Goal: Task Accomplishment & Management: Complete application form

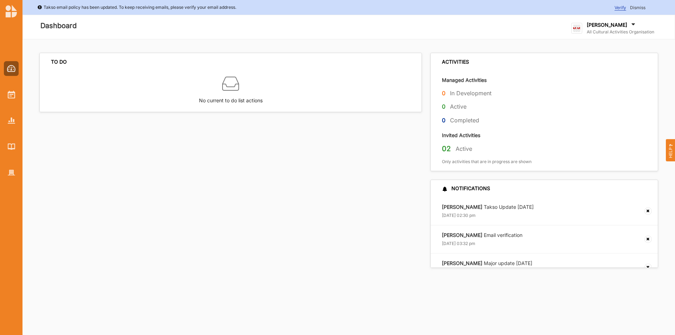
click at [3, 92] on div at bounding box center [11, 115] width 22 height 130
click at [15, 99] on div at bounding box center [11, 94] width 15 height 15
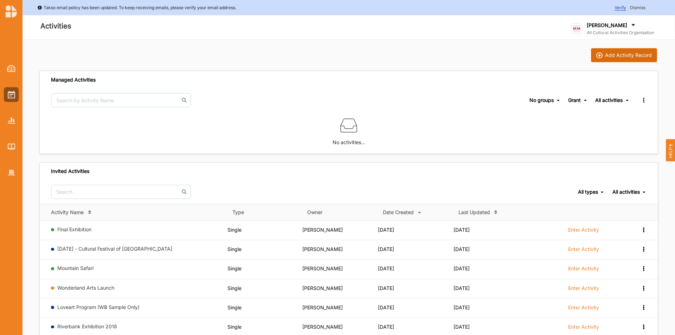
click at [600, 51] on button "Add Activity Record" at bounding box center [624, 55] width 66 height 14
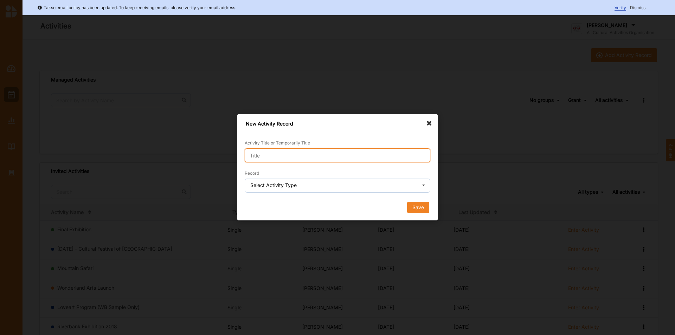
click at [327, 154] on input "Activity Title or Temporarily Title" at bounding box center [337, 155] width 185 height 14
type input "Leisure and Community Facilities"
click at [261, 187] on div "Select Activity Type" at bounding box center [273, 185] width 46 height 5
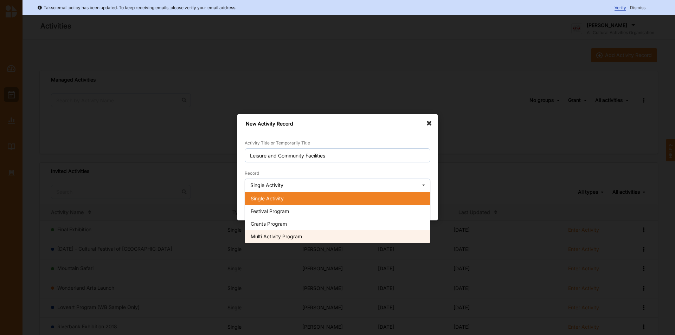
click at [276, 239] on div "Multi Activity Program" at bounding box center [337, 236] width 185 height 13
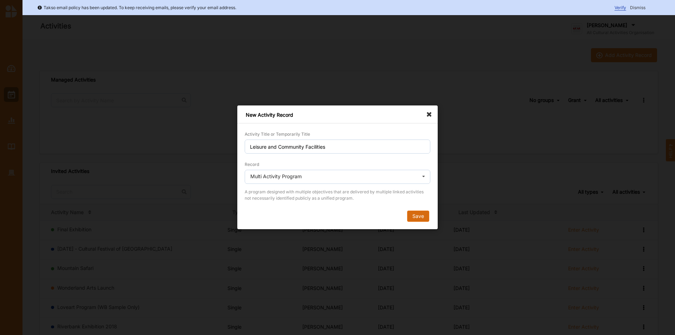
click at [424, 220] on button "Save" at bounding box center [418, 216] width 22 height 11
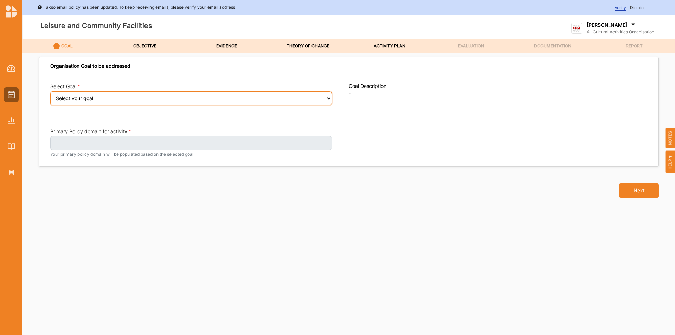
click at [259, 102] on select "Select your goal Abundant local jobs and economic opportunities A safe, clean a…" at bounding box center [190, 98] width 281 height 14
select select "38"
click at [50, 96] on select "Select your goal Abundant local jobs and economic opportunities A safe, clean a…" at bounding box center [190, 98] width 281 height 14
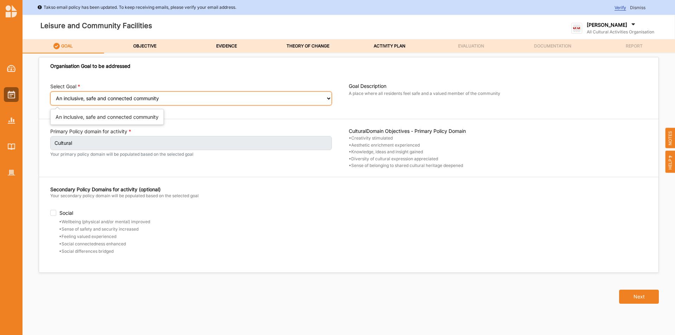
click at [188, 97] on select "Select your goal Abundant local jobs and economic opportunities A safe, clean a…" at bounding box center [190, 98] width 281 height 14
click at [50, 96] on select "Select your goal Abundant local jobs and economic opportunities A safe, clean a…" at bounding box center [190, 98] width 281 height 14
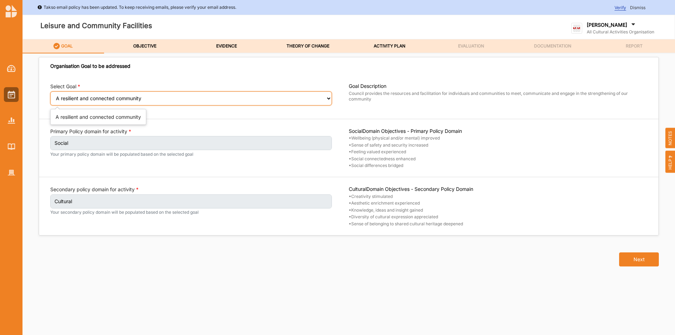
click at [211, 95] on select "Select your goal Abundant local jobs and economic opportunities A safe, clean a…" at bounding box center [190, 98] width 281 height 14
click at [50, 96] on select "Select your goal Abundant local jobs and economic opportunities A safe, clean a…" at bounding box center [190, 98] width 281 height 14
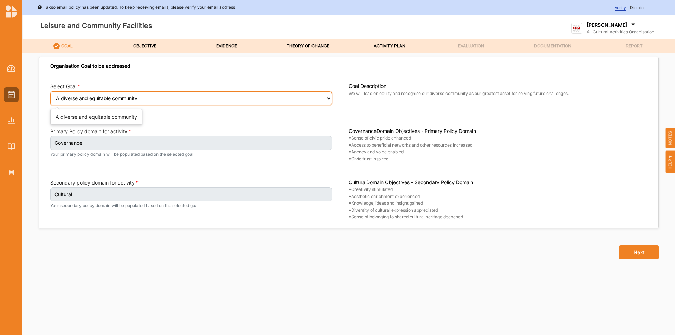
click at [130, 92] on select "Select your goal Abundant local jobs and economic opportunities A safe, clean a…" at bounding box center [190, 98] width 281 height 14
click at [50, 96] on select "Select your goal Abundant local jobs and economic opportunities A safe, clean a…" at bounding box center [190, 98] width 281 height 14
click at [112, 100] on select "Select your goal Abundant local jobs and economic opportunities A safe, clean a…" at bounding box center [190, 98] width 281 height 14
click at [50, 96] on select "Select your goal Abundant local jobs and economic opportunities A safe, clean a…" at bounding box center [190, 98] width 281 height 14
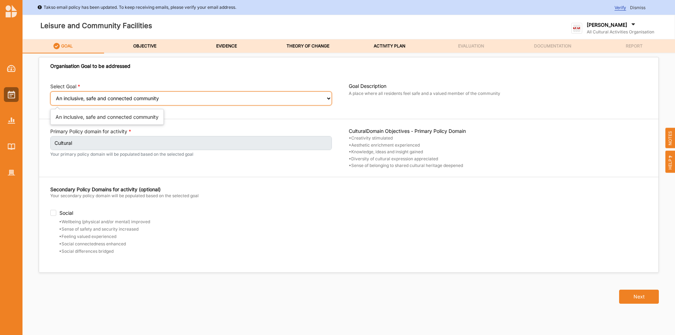
click at [83, 96] on select "Select your goal Abundant local jobs and economic opportunities A safe, clean a…" at bounding box center [190, 98] width 281 height 14
click at [50, 96] on select "Select your goal Abundant local jobs and economic opportunities A safe, clean a…" at bounding box center [190, 98] width 281 height 14
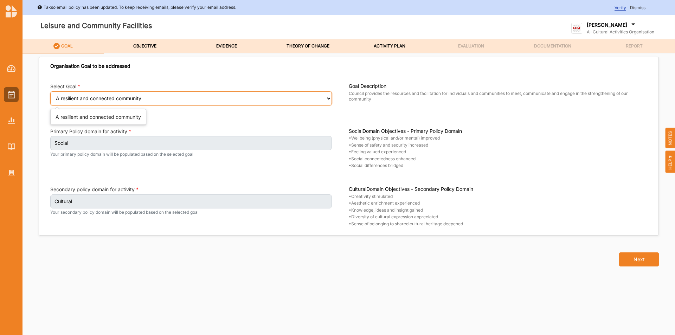
click at [101, 96] on select "Select your goal Abundant local jobs and economic opportunities A safe, clean a…" at bounding box center [190, 98] width 281 height 14
select select "42"
click at [50, 96] on select "Select your goal Abundant local jobs and economic opportunities A safe, clean a…" at bounding box center [190, 98] width 281 height 14
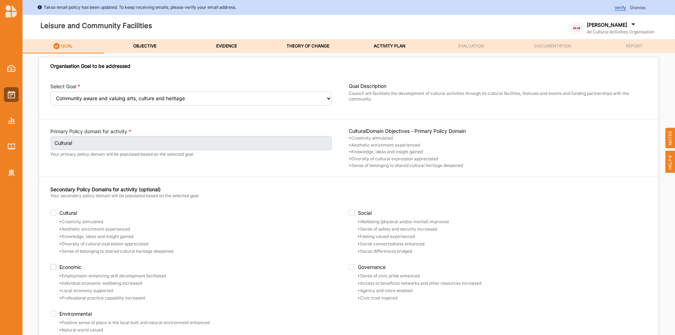
click at [53, 265] on label "Economic" at bounding box center [199, 267] width 298 height 6
checkbox input "true"
click at [54, 313] on label "Environmental" at bounding box center [199, 314] width 298 height 6
checkbox input "true"
click at [346, 212] on label "Cultural" at bounding box center [199, 213] width 298 height 6
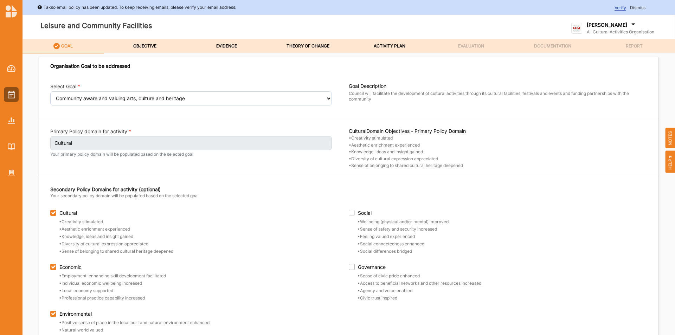
checkbox input "true"
click at [349, 209] on div "Secondary Policy Domains for activity (optional) Your secondary policy domain w…" at bounding box center [348, 198] width 597 height 24
click at [350, 216] on label "Social" at bounding box center [498, 213] width 298 height 6
checkbox input "true"
click at [349, 268] on label "Governance" at bounding box center [498, 267] width 298 height 6
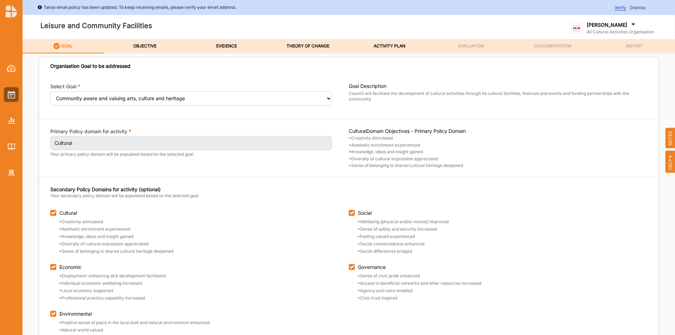
checkbox input "true"
click at [55, 215] on label "Cultural" at bounding box center [199, 213] width 298 height 6
checkbox input "false"
click at [141, 43] on label "OBJECTIVE" at bounding box center [144, 46] width 23 height 6
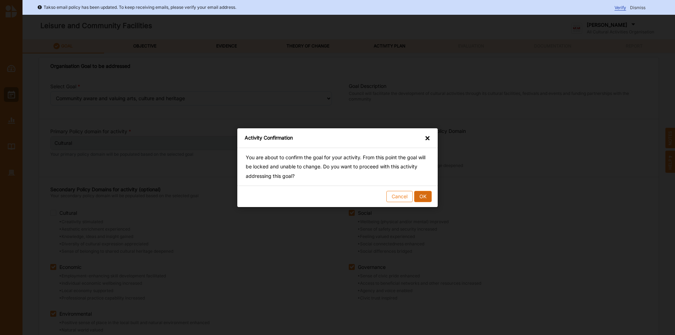
click at [421, 195] on button "OK" at bounding box center [423, 195] width 18 height 11
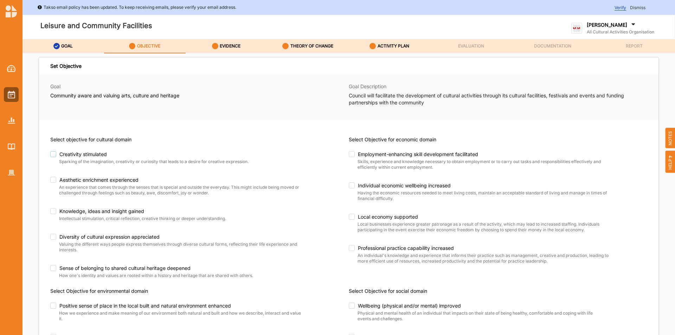
click at [52, 155] on label "Creativity stimulated" at bounding box center [168, 154] width 236 height 6
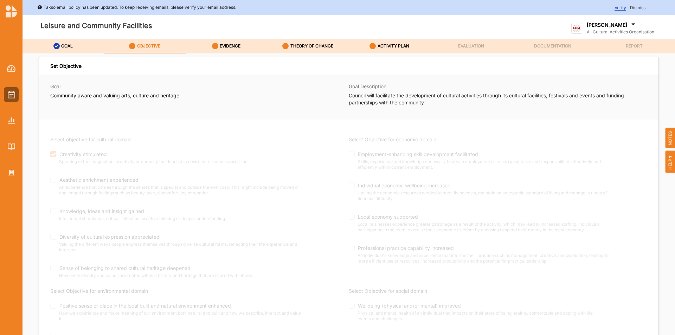
checkbox input "true"
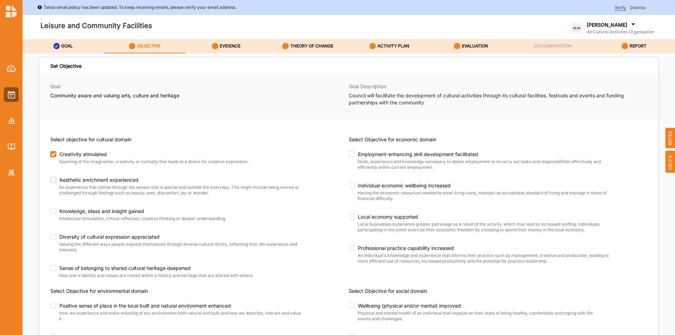
click at [57, 182] on label "Aesthetic enrichment experienced" at bounding box center [176, 180] width 253 height 6
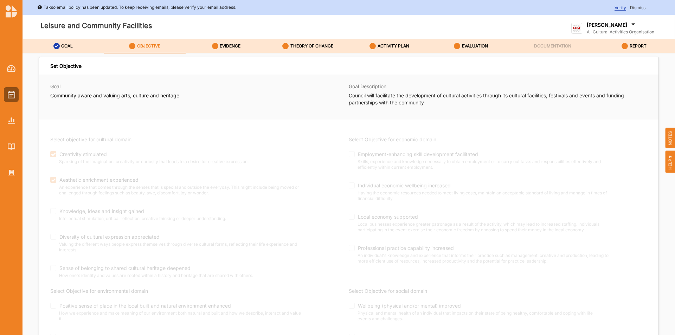
checkbox input "true"
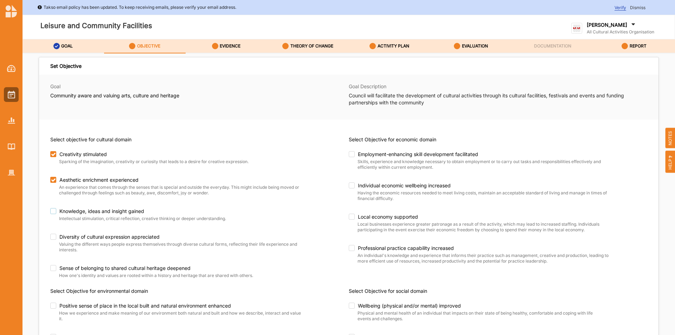
click at [57, 211] on label "Knowledge, ideas and insight gained" at bounding box center [176, 211] width 253 height 6
checkbox input "true"
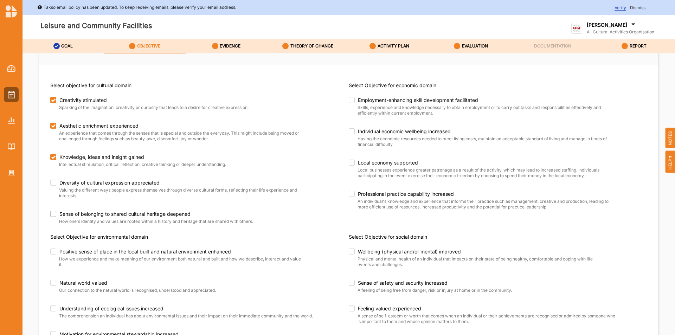
scroll to position [70, 0]
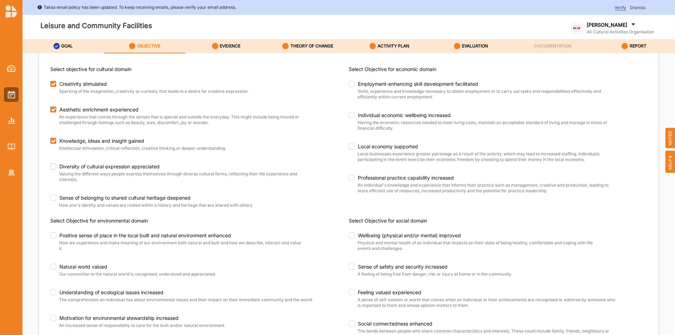
click at [53, 166] on label "Diversity of cultural expression appreciated" at bounding box center [176, 166] width 253 height 6
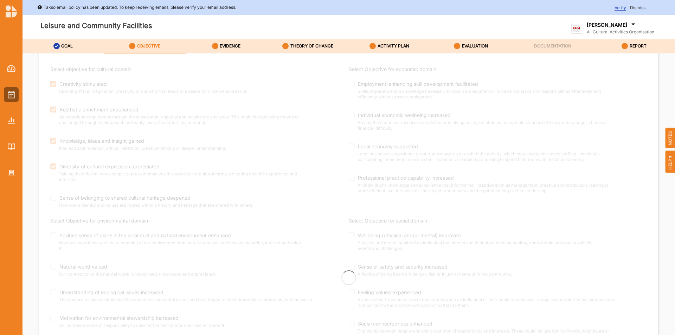
checkbox input "true"
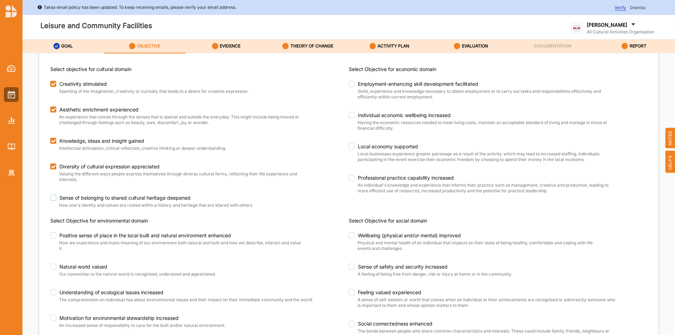
click at [55, 198] on label "Sense of belonging to shared cultural heritage deepened" at bounding box center [176, 198] width 253 height 6
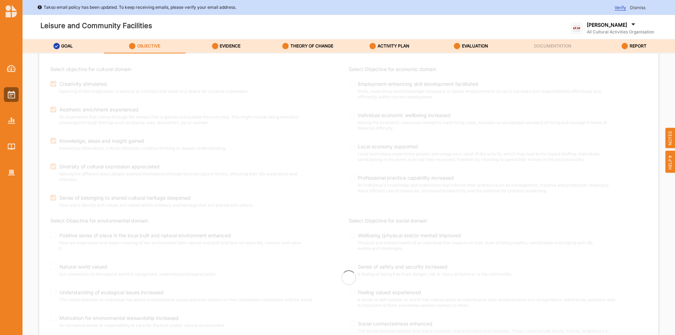
checkbox input "true"
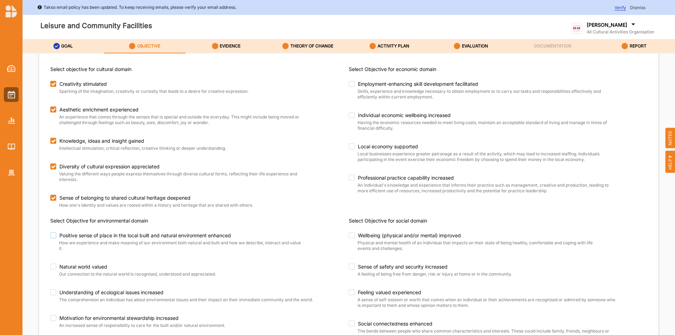
click at [52, 237] on label "Positive sense of place in the local built and natural environment enhanced" at bounding box center [176, 235] width 253 height 6
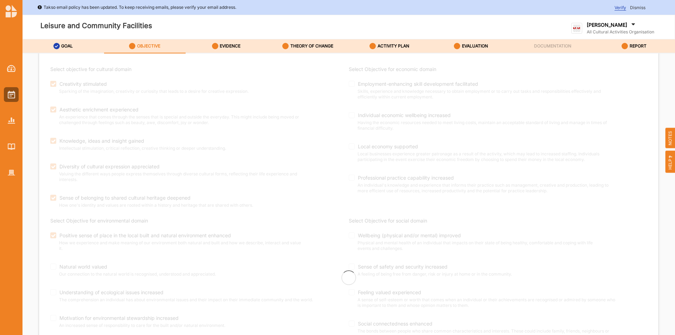
checkbox input "true"
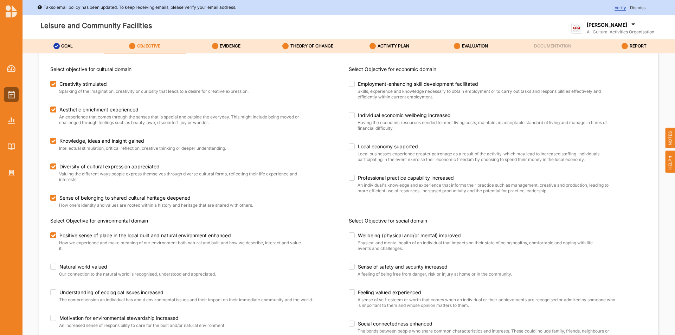
click at [52, 261] on div "Positive sense of place in the local built and natural environment enhanced How…" at bounding box center [199, 280] width 298 height 97
click at [53, 270] on div "Natural world valued" at bounding box center [185, 267] width 270 height 8
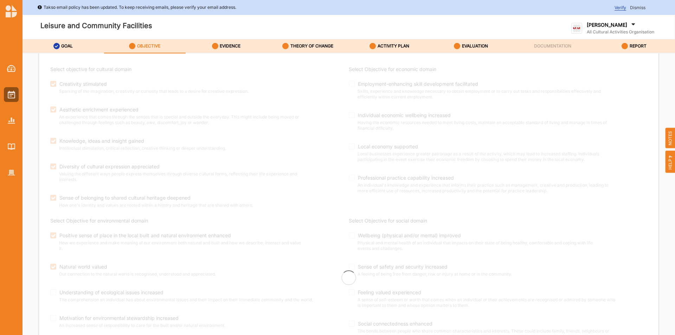
checkbox input "true"
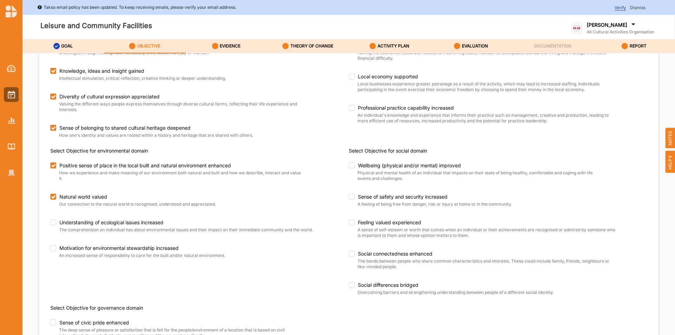
scroll to position [141, 0]
click at [52, 251] on div "Motivation for environmental stewardship increased" at bounding box center [185, 249] width 270 height 8
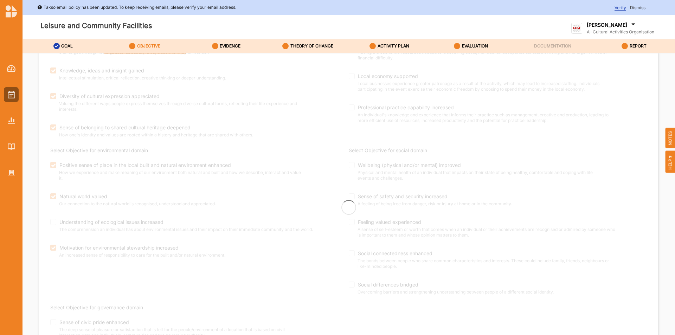
checkbox input "true"
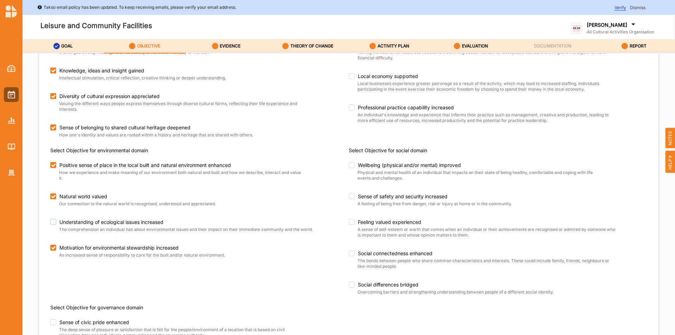
click at [52, 220] on label "Understanding of ecological issues increased" at bounding box center [185, 222] width 270 height 6
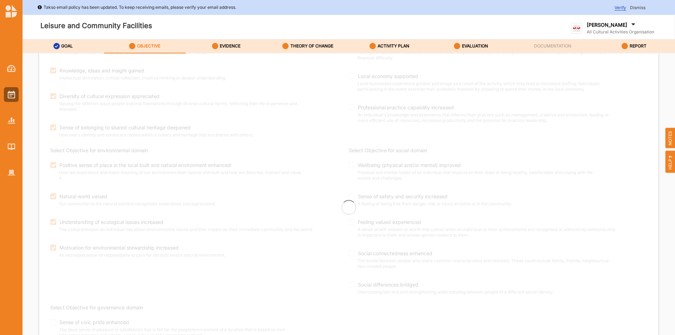
checkbox input "true"
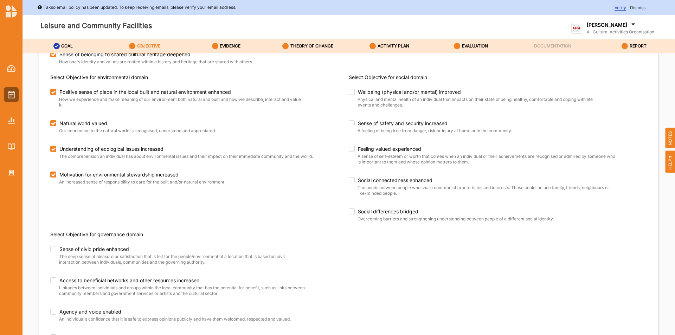
scroll to position [263, 0]
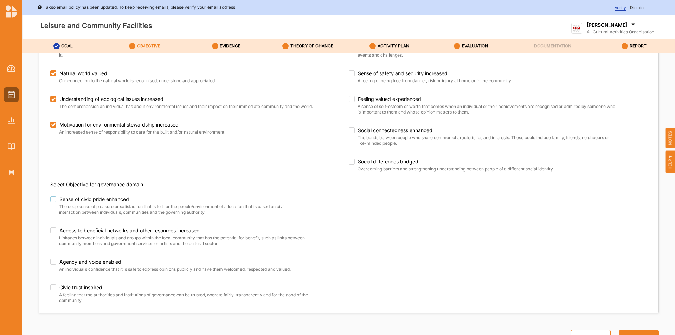
click at [52, 200] on label "Sense of civic pride enhanced" at bounding box center [176, 199] width 253 height 6
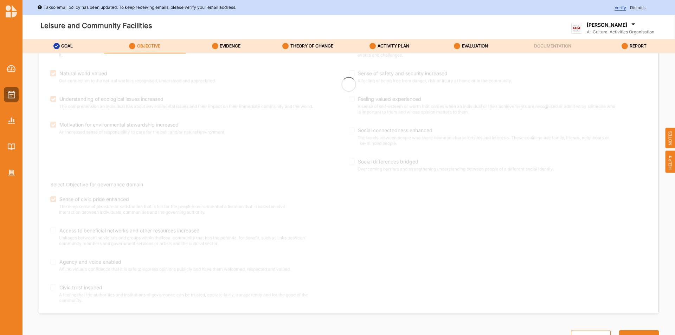
checkbox input "true"
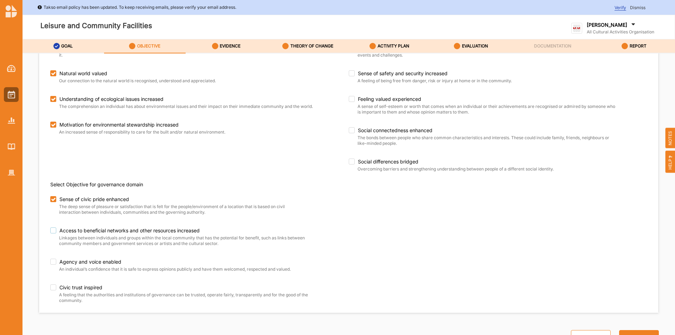
click at [53, 229] on label "Access to beneficial networks and other resources increased" at bounding box center [185, 230] width 270 height 6
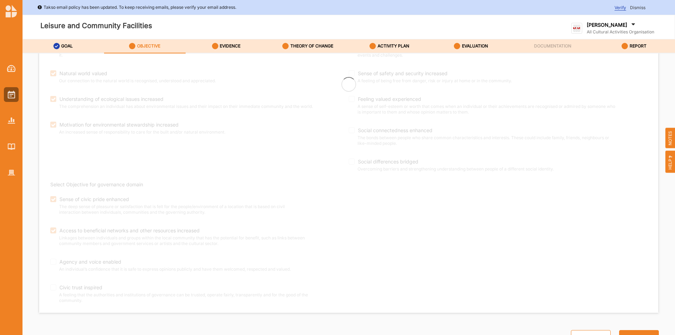
checkbox input "true"
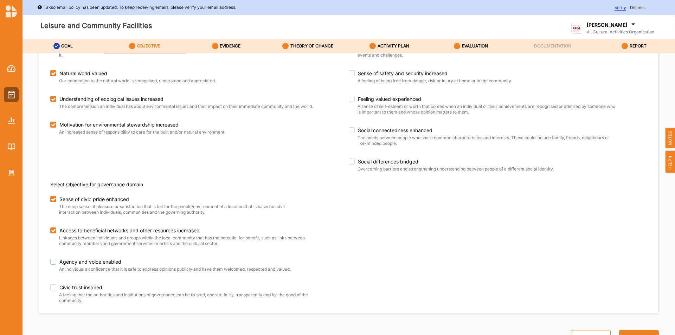
click at [54, 261] on label "Agency and voice enabled" at bounding box center [185, 262] width 270 height 6
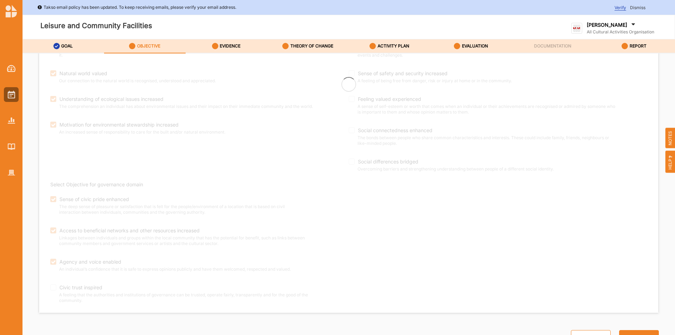
checkbox input "true"
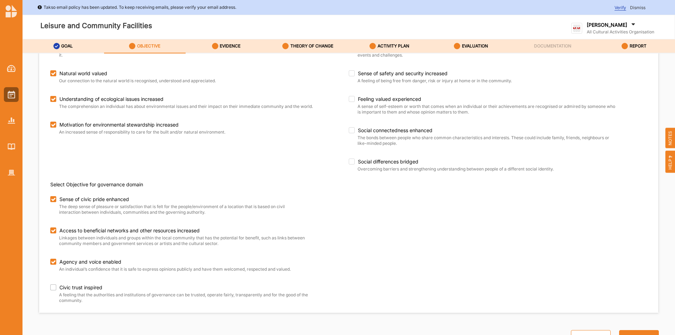
click at [55, 284] on div "Sense of civic pride enhanced The deep sense of pleasure or satisfaction that i…" at bounding box center [199, 250] width 298 height 108
click at [50, 286] on label "Civic trust inspired" at bounding box center [185, 287] width 270 height 6
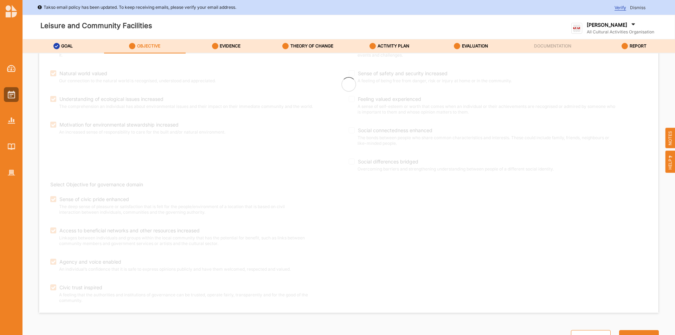
checkbox input "true"
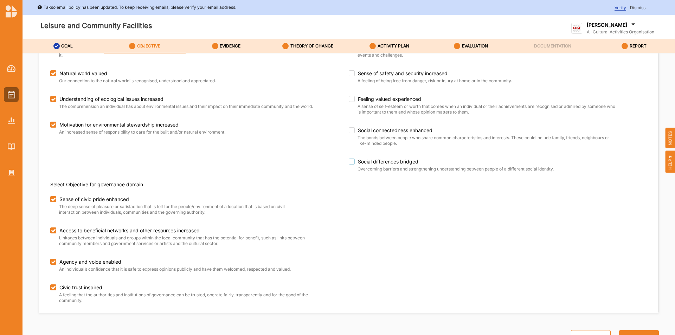
drag, startPoint x: 351, startPoint y: 162, endPoint x: 351, endPoint y: 144, distance: 17.9
click at [350, 161] on label "Social differences bridged" at bounding box center [484, 161] width 270 height 6
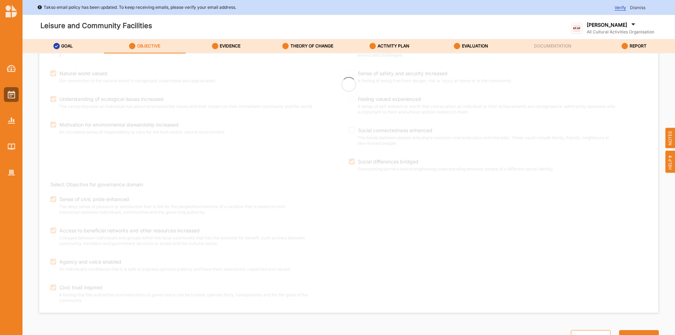
checkbox input "true"
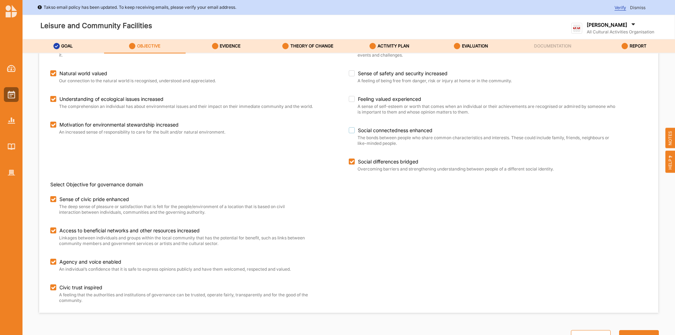
click at [349, 130] on label "Social connectedness enhanced" at bounding box center [484, 130] width 270 height 6
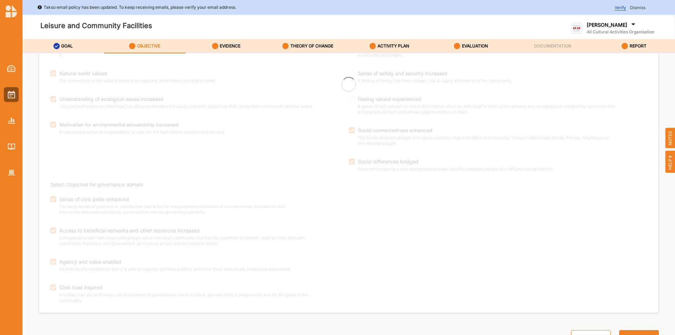
checkbox input "true"
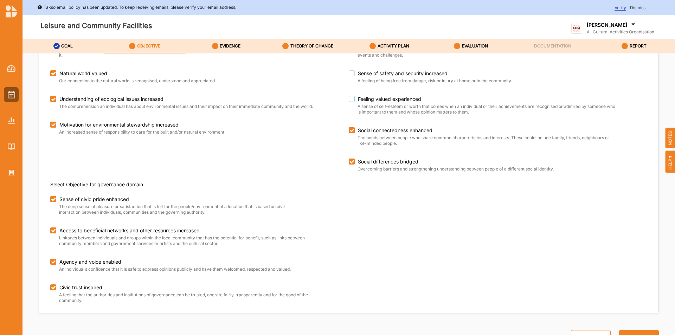
click at [352, 96] on label "Feeling valued experienced" at bounding box center [484, 99] width 270 height 6
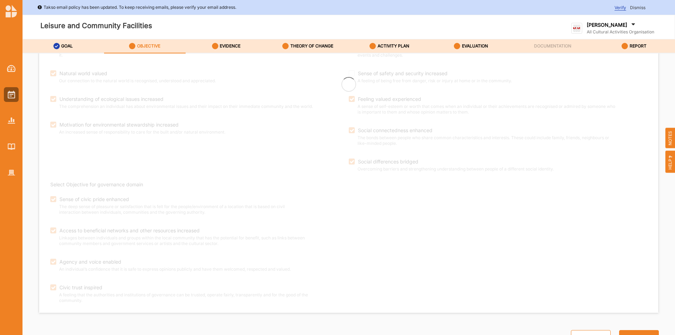
checkbox input "true"
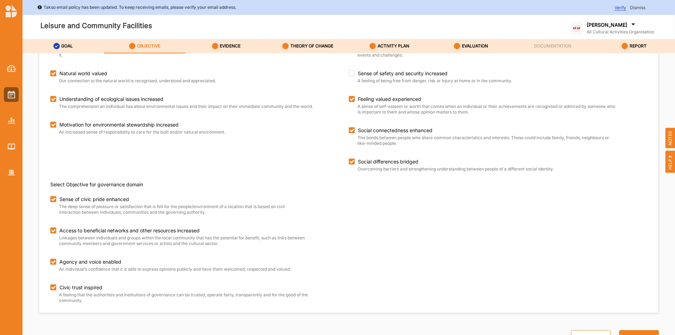
scroll to position [193, 0]
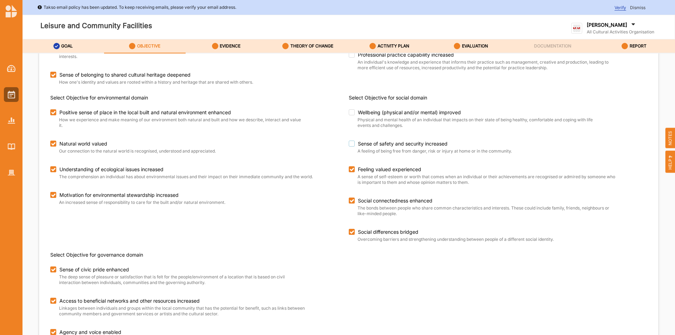
click at [351, 142] on label "Sense of safety and security increased" at bounding box center [484, 144] width 270 height 6
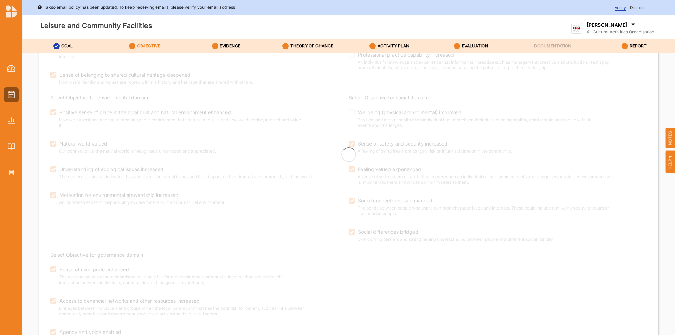
checkbox input "true"
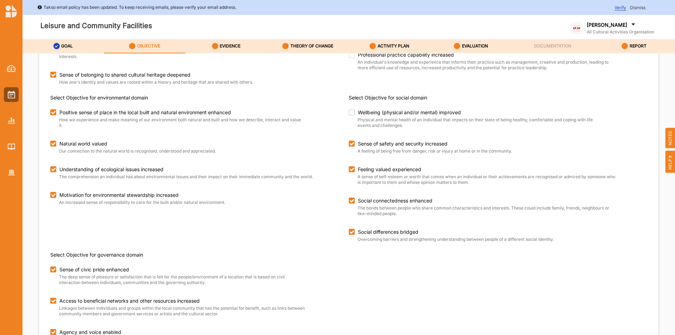
click at [350, 113] on label "Wellbeing (physical and/or mental) improved" at bounding box center [475, 112] width 253 height 6
checkbox input "true"
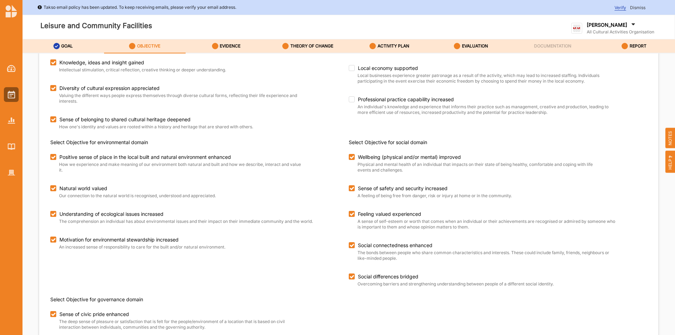
scroll to position [88, 0]
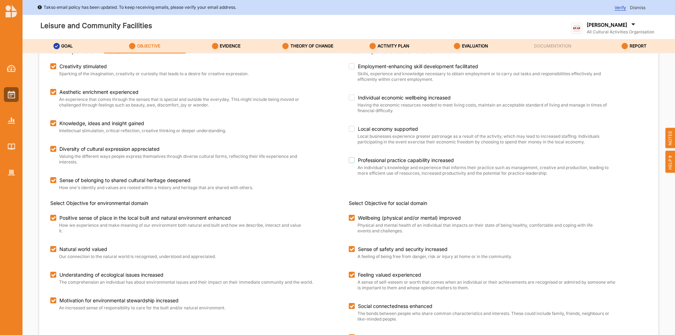
click at [349, 162] on label "Professional practice capability increased" at bounding box center [484, 160] width 270 height 6
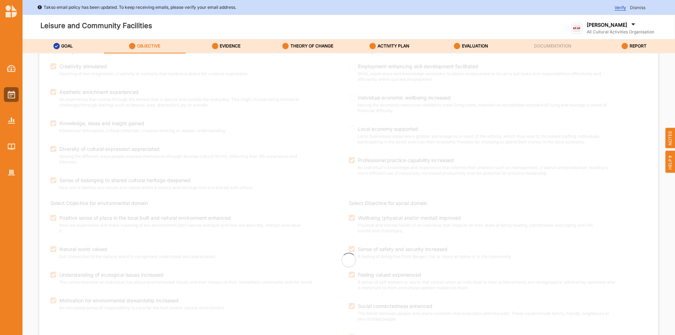
checkbox input "true"
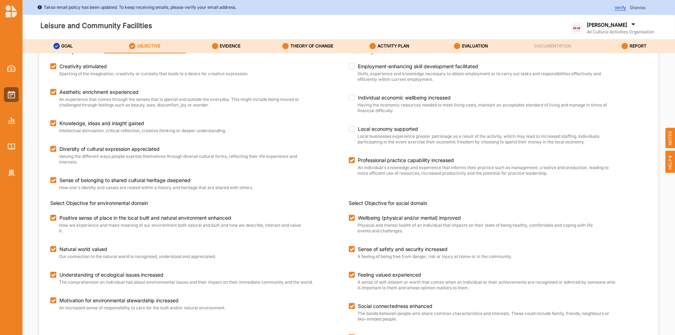
click at [349, 135] on div "Local economy supported Local businesses experience greater patronage as a resu…" at bounding box center [484, 136] width 270 height 20
click at [349, 130] on label "Local economy supported" at bounding box center [484, 129] width 270 height 6
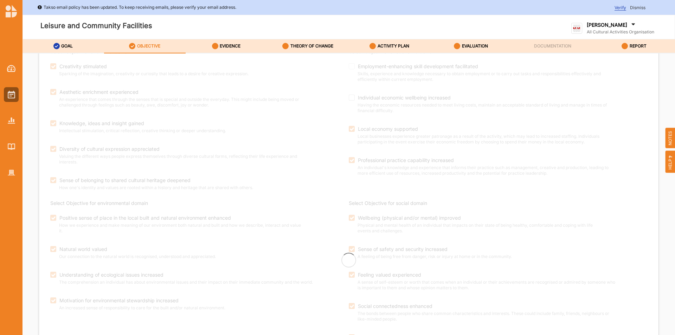
checkbox input "true"
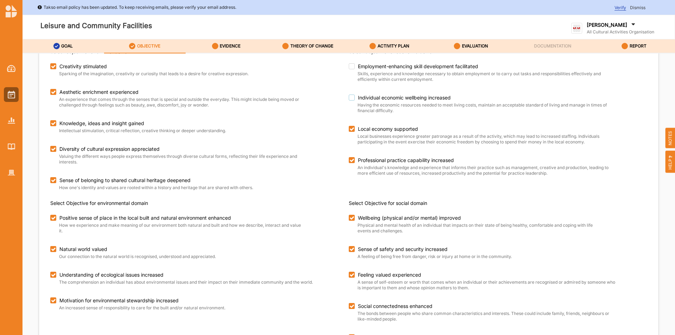
click at [351, 96] on label "Individual economic wellbeing increased" at bounding box center [484, 98] width 270 height 6
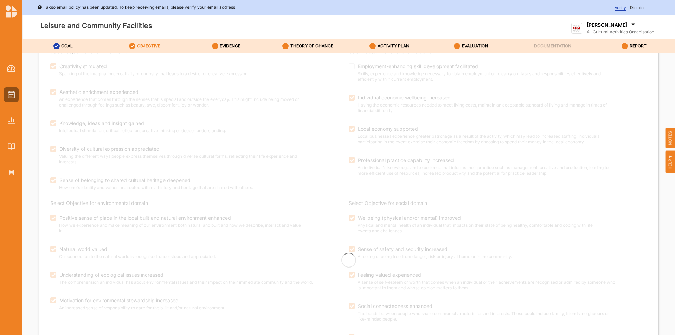
checkbox input "true"
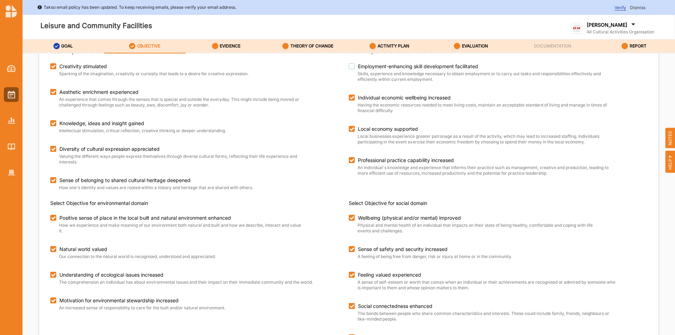
click at [350, 69] on label "Employment-enhancing skill development facilitated" at bounding box center [475, 66] width 253 height 6
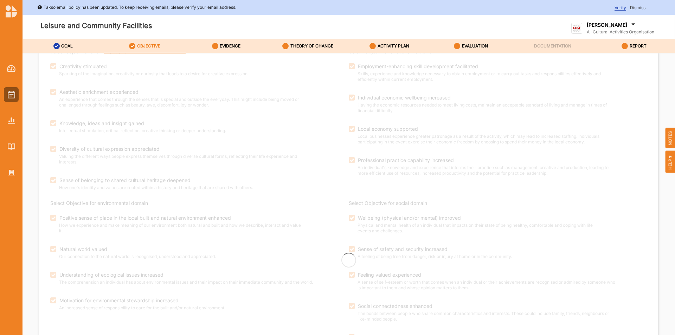
checkbox input "true"
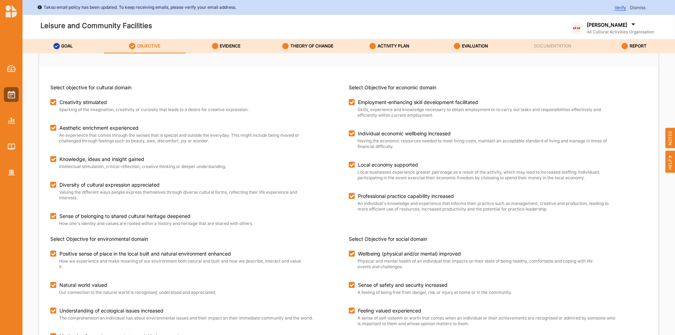
scroll to position [0, 0]
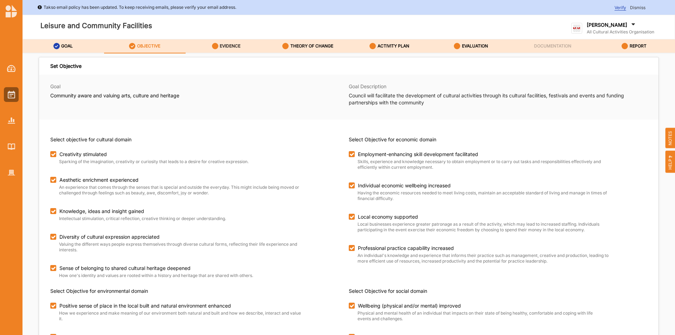
drag, startPoint x: 218, startPoint y: 37, endPoint x: 221, endPoint y: 46, distance: 9.7
click at [219, 40] on div "Takso email policy has been updated. To keep receiving emails, please verify yo…" at bounding box center [348, 167] width 652 height 335
click at [220, 44] on label "EVIDENCE" at bounding box center [230, 46] width 21 height 6
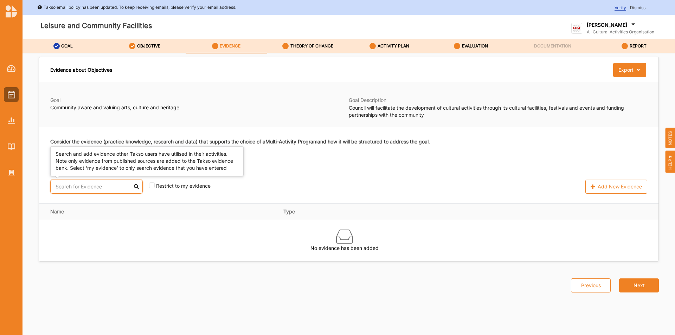
click at [76, 188] on input "text" at bounding box center [96, 187] width 92 height 14
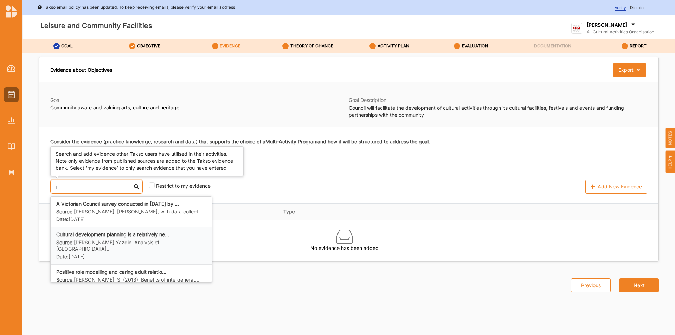
click at [78, 234] on b "Cultural development planning is a relatively ne..." at bounding box center [112, 234] width 113 height 6
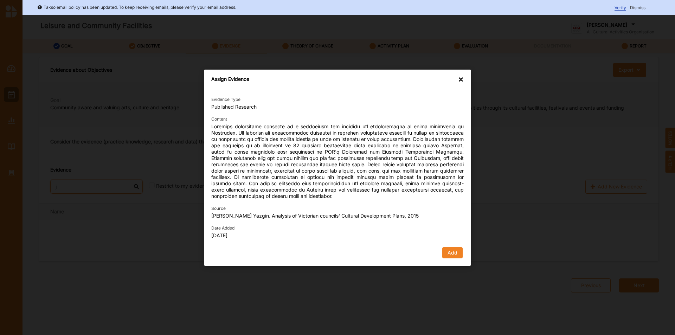
type input "j"
drag, startPoint x: 442, startPoint y: 245, endPoint x: 451, endPoint y: 257, distance: 14.8
click at [444, 249] on div "Evidence Type Published Research Content Source [PERSON_NAME] Yazgin. Analysis …" at bounding box center [337, 178] width 252 height 162
click at [457, 258] on button "Add" at bounding box center [452, 252] width 20 height 11
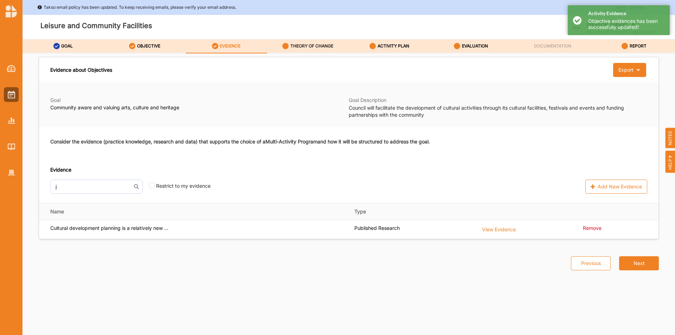
click at [313, 47] on label "THEORY OF CHANGE" at bounding box center [311, 46] width 43 height 6
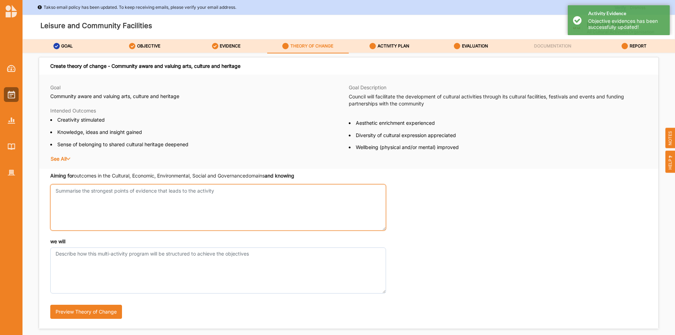
click at [144, 213] on textarea "Aiming for outcomes in the Cultural, Economic, Environmental, Social and Govern…" at bounding box center [218, 207] width 336 height 46
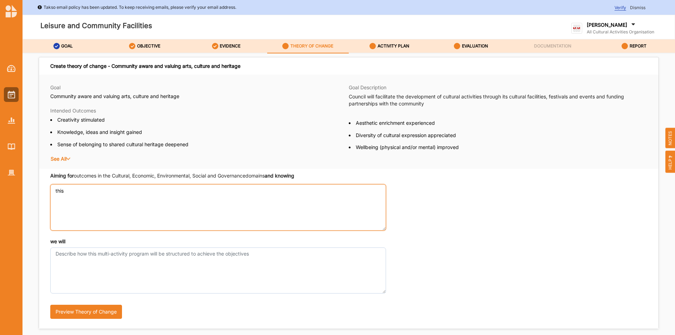
type textarea "this"
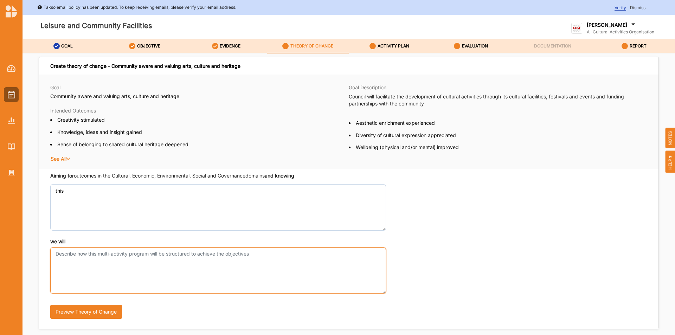
click at [92, 288] on textarea "we will" at bounding box center [218, 270] width 336 height 46
type textarea "this"
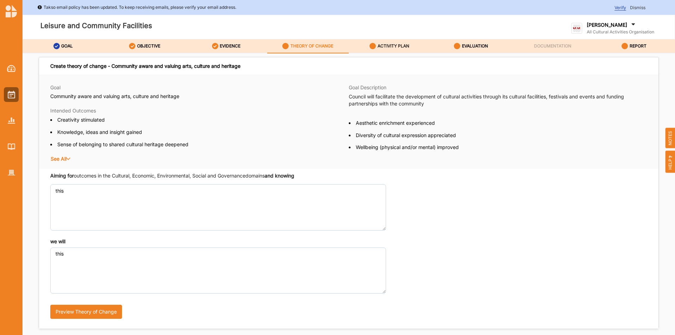
click at [397, 44] on label "ACTIVITY PLAN" at bounding box center [393, 46] width 32 height 6
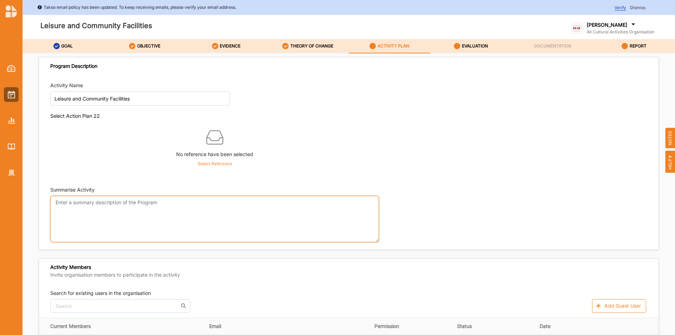
click at [100, 209] on textarea "Summarise Activity" at bounding box center [214, 219] width 328 height 46
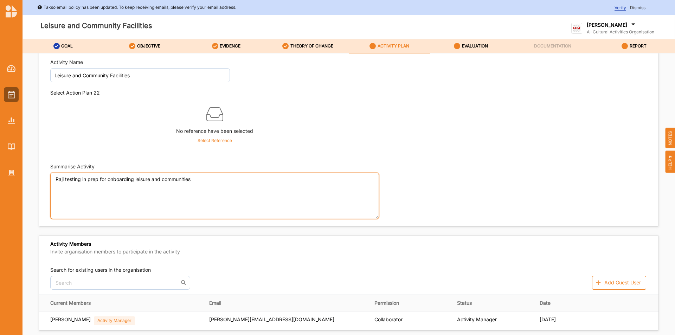
scroll to position [211, 0]
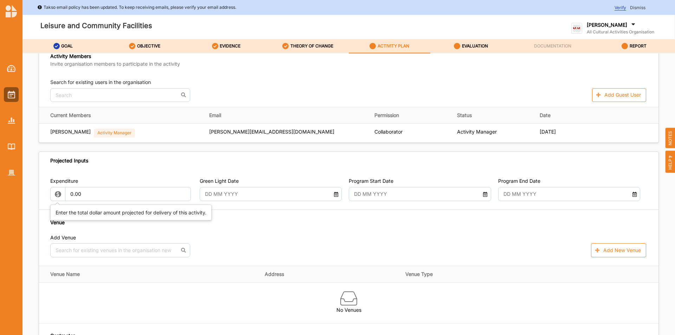
type textarea "Raji testing in prep for onboarding leisure and communities"
drag, startPoint x: 111, startPoint y: 196, endPoint x: 0, endPoint y: 180, distance: 112.5
click at [0, 180] on div "Takso email policy has been updated. To keep receiving emails, please verify yo…" at bounding box center [337, 167] width 675 height 335
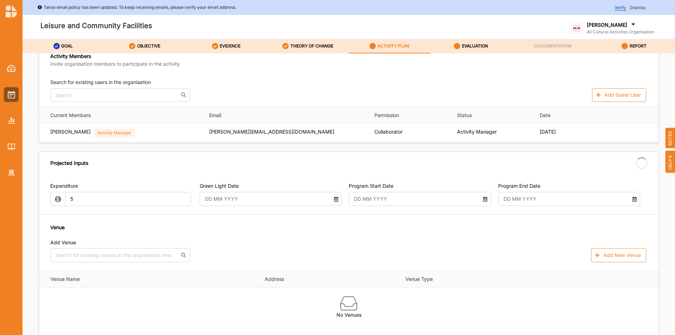
type input "5.00"
type input "-5.00"
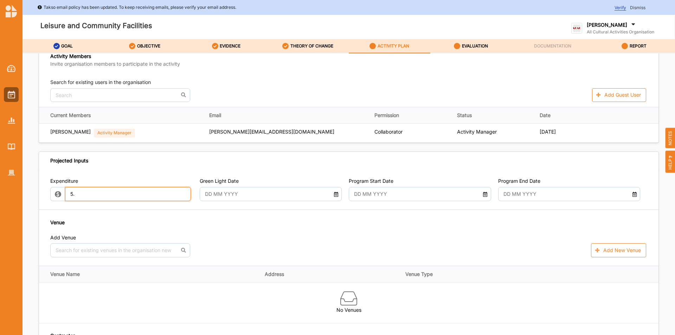
type input "5"
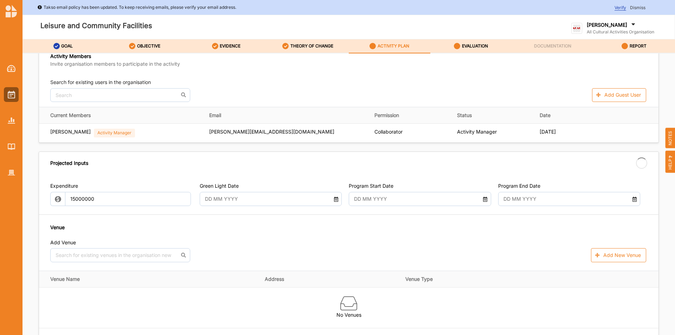
click at [306, 186] on div "Green Light Date" at bounding box center [271, 194] width 142 height 24
type input "15,000,000.00"
type input "-15,000,000.00"
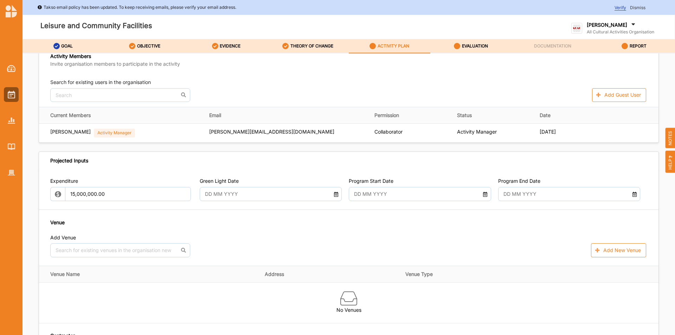
click at [334, 198] on div at bounding box center [271, 194] width 142 height 14
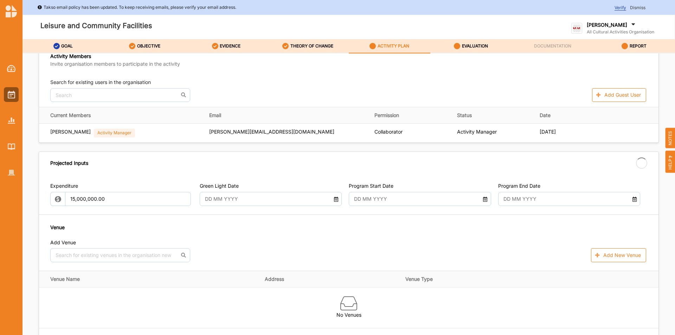
type input "[DATE]"
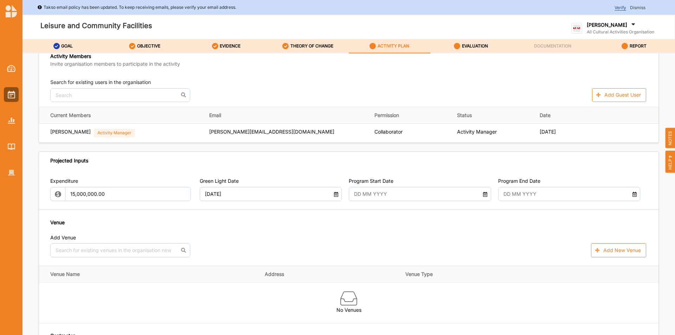
click at [418, 199] on input "text" at bounding box center [414, 194] width 128 height 14
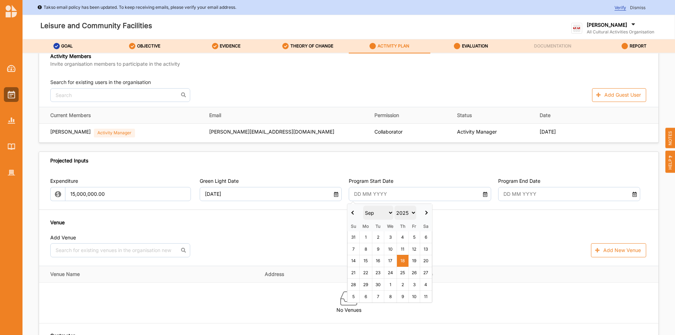
click at [427, 214] on th at bounding box center [426, 213] width 12 height 18
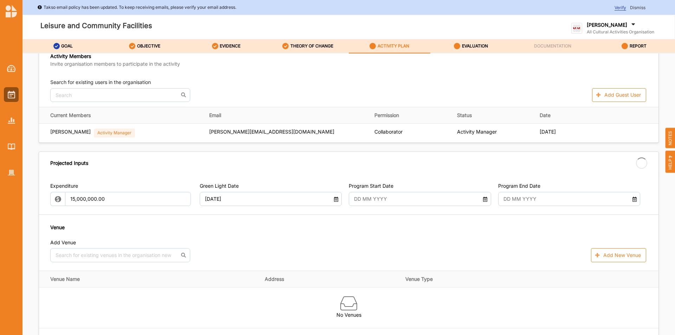
type input "[DATE]"
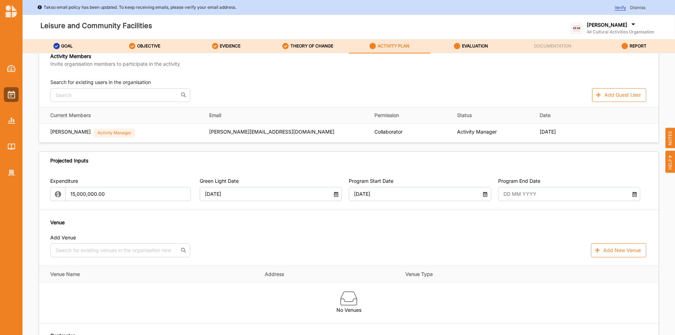
click at [521, 195] on input "text" at bounding box center [563, 194] width 128 height 14
click at [562, 213] on select "2025 2026 2027 2028 2029 2030 2031 2032 2033 2034 2035" at bounding box center [553, 213] width 22 height 14
click at [573, 210] on th at bounding box center [574, 213] width 12 height 18
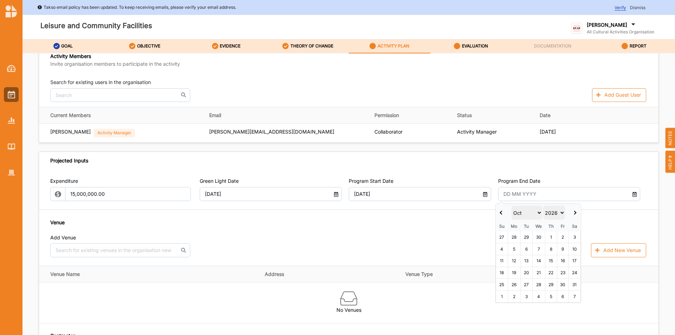
click at [573, 210] on th at bounding box center [574, 213] width 12 height 18
click at [538, 210] on select "Jan Feb Mar Apr May Jun [DATE] Aug Sep Oct Nov Dec" at bounding box center [526, 213] width 30 height 14
click at [562, 209] on select "2025 2026 2027 2028 2029 2030 2031 2032 2033 2034 2035" at bounding box center [552, 213] width 21 height 14
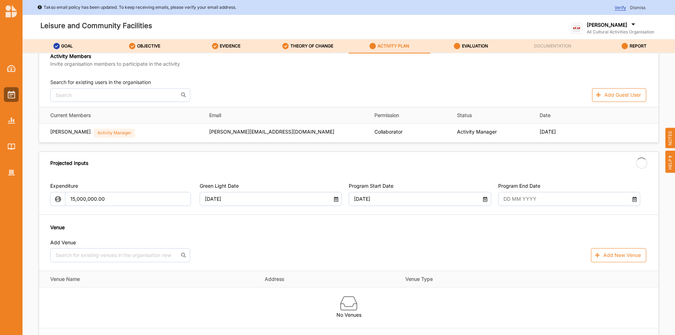
type input "[DATE]"
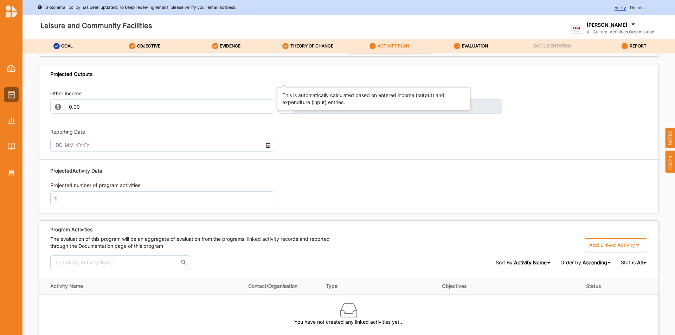
scroll to position [738, 0]
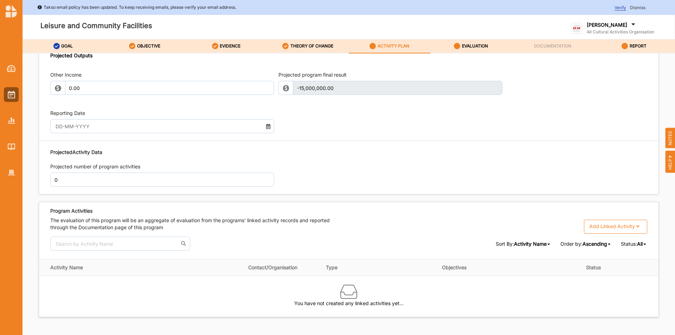
drag, startPoint x: 123, startPoint y: 124, endPoint x: 0, endPoint y: 98, distance: 125.4
click at [0, 98] on div "Takso email policy has been updated. To keep receiving emails, please verify yo…" at bounding box center [337, 167] width 675 height 335
click at [267, 126] on icon at bounding box center [268, 125] width 6 height 5
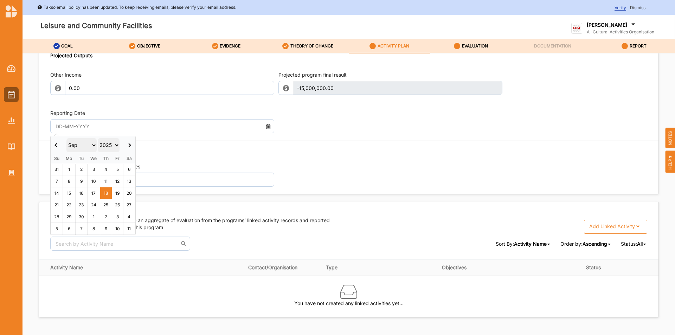
click at [118, 145] on select "2017 2018 2019 2020 2021 2022 2023 2024 2025 2026 2027 2028 2029 2030 2031 2032…" at bounding box center [109, 145] width 22 height 14
type input "[DATE]"
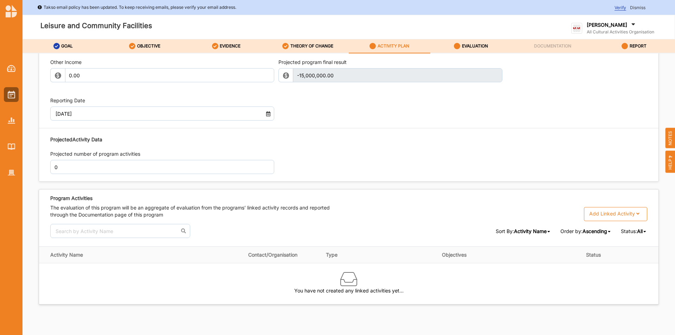
scroll to position [756, 0]
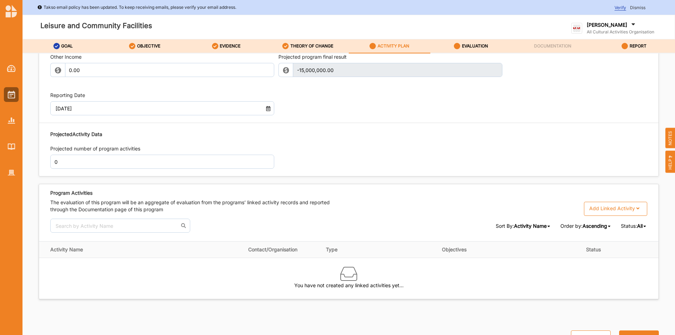
click at [604, 213] on div "Add Linked Activity Single Activity Grant Program Festival Program Multi-Activi…" at bounding box center [615, 209] width 63 height 14
click at [598, 263] on div "Multi-Activity Program" at bounding box center [614, 262] width 63 height 13
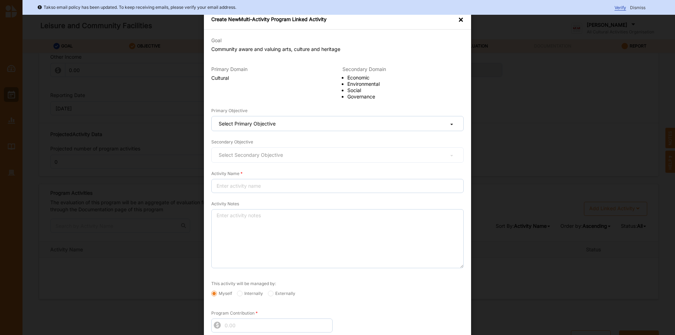
click at [460, 18] on div "×" at bounding box center [461, 19] width 6 height 7
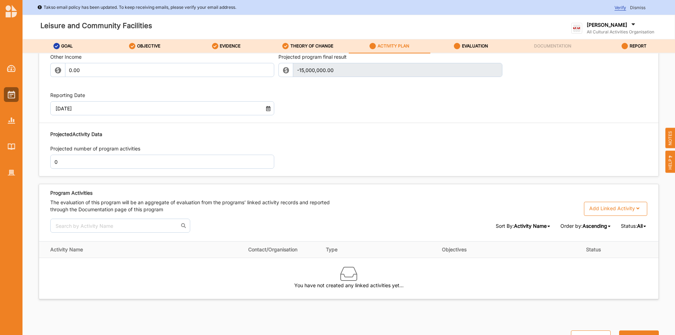
click at [612, 204] on div "Add Linked Activity Single Activity Grant Program Festival Program Multi-Activi…" at bounding box center [615, 209] width 63 height 14
click at [611, 264] on div "Multi-Activity Program" at bounding box center [614, 262] width 63 height 13
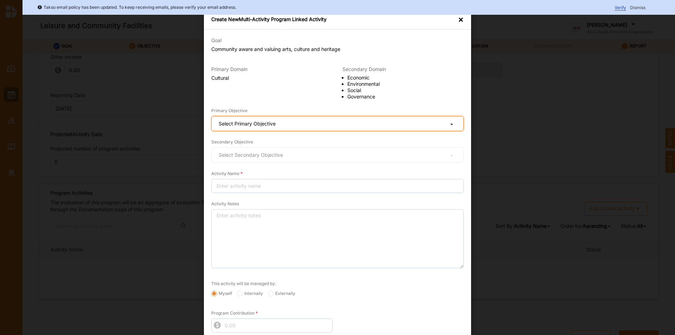
click at [305, 125] on div "Select Primary Objective Cultural Creativity stimulated Aesthetic enrichment ex…" at bounding box center [337, 123] width 252 height 15
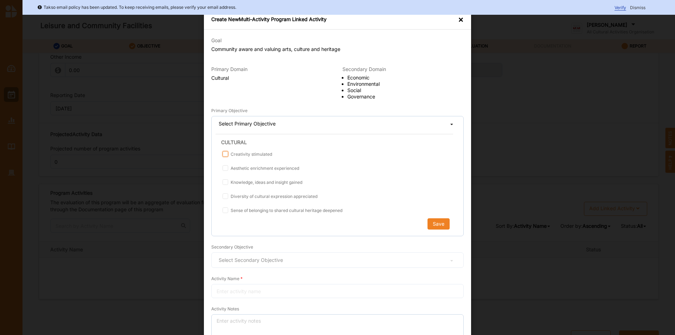
click at [223, 154] on input "Creativity stimulated" at bounding box center [225, 154] width 6 height 6
checkbox input "true"
click at [224, 167] on input "Aesthetic enrichment experienced" at bounding box center [225, 168] width 6 height 6
checkbox input "true"
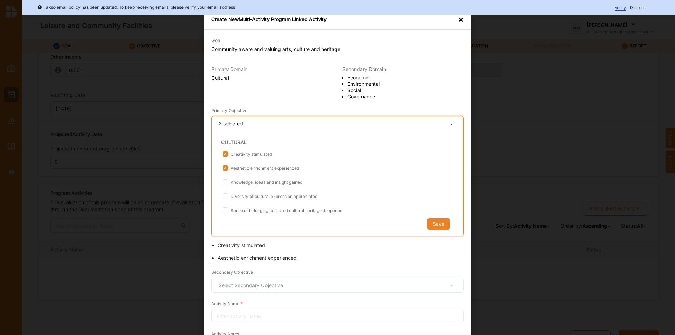
click at [227, 186] on div "Knowledge, ideas and insight gained" at bounding box center [337, 182] width 231 height 9
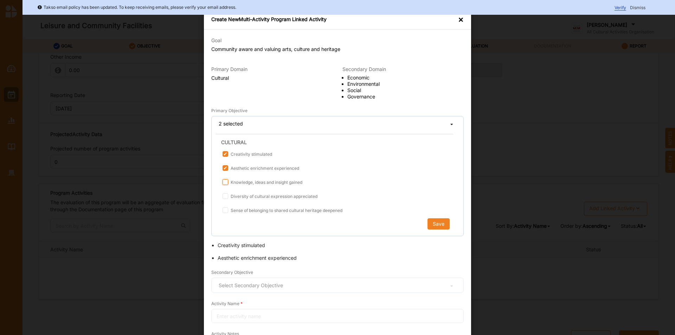
click at [226, 184] on input "Knowledge, ideas and insight gained" at bounding box center [225, 182] width 6 height 6
checkbox input "true"
click at [223, 197] on input "Diversity of cultural expression appreciated" at bounding box center [225, 196] width 6 height 6
checkbox input "true"
click at [225, 210] on input "Sense of belonging to shared cultural heritage deepened" at bounding box center [225, 210] width 6 height 6
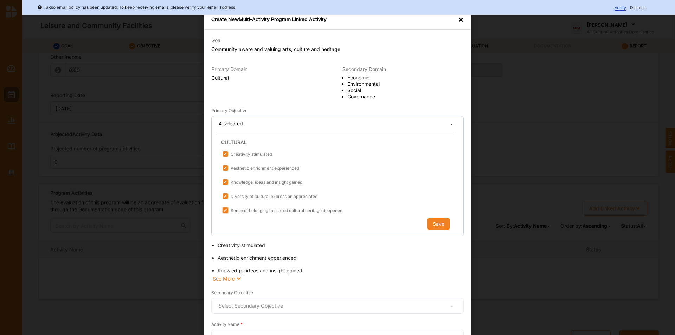
checkbox input "true"
click at [431, 223] on button "Save" at bounding box center [438, 223] width 22 height 11
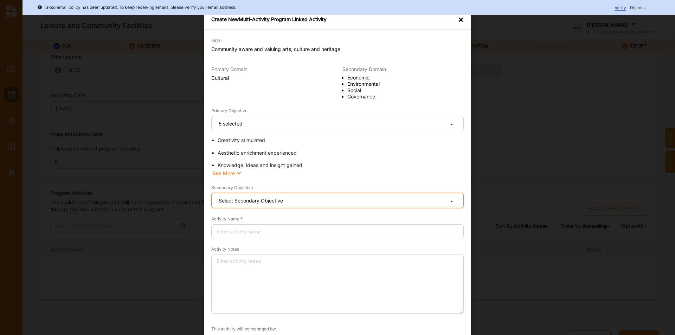
click at [229, 198] on div "Select Secondary Objective" at bounding box center [251, 200] width 64 height 5
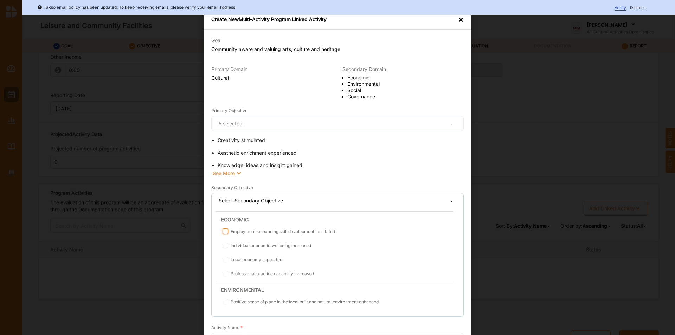
click at [225, 229] on input "Employment-enhancing skill development facilitated" at bounding box center [225, 231] width 6 height 6
checkbox input "true"
drag, startPoint x: 220, startPoint y: 245, endPoint x: 232, endPoint y: 261, distance: 20.1
click at [222, 246] on input "Individual economic wellbeing increased" at bounding box center [225, 245] width 6 height 6
checkbox input "true"
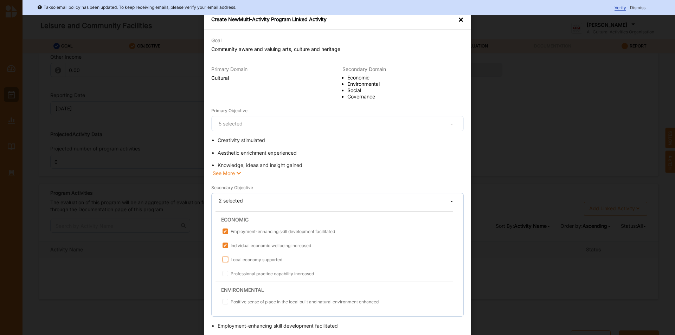
click at [223, 261] on input "Local economy supported" at bounding box center [225, 259] width 6 height 6
checkbox input "true"
click at [222, 275] on input "Professional practice capability increased" at bounding box center [225, 274] width 6 height 6
checkbox input "true"
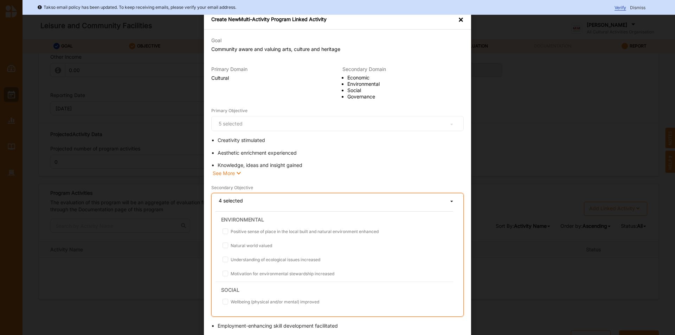
click at [227, 232] on label "Positive sense of place in the local built and natural environment enhanced" at bounding box center [300, 231] width 156 height 6
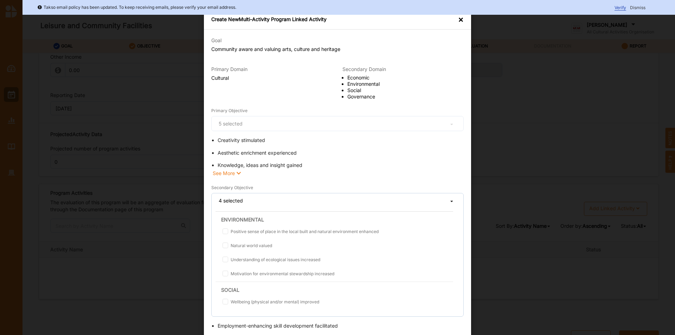
click at [227, 232] on input "Positive sense of place in the local built and natural environment enhanced" at bounding box center [225, 231] width 6 height 6
checkbox input "true"
click at [224, 246] on input "Natural world valued" at bounding box center [225, 245] width 6 height 6
checkbox input "true"
click at [223, 259] on input "Understanding of ecological issues increased" at bounding box center [225, 259] width 6 height 6
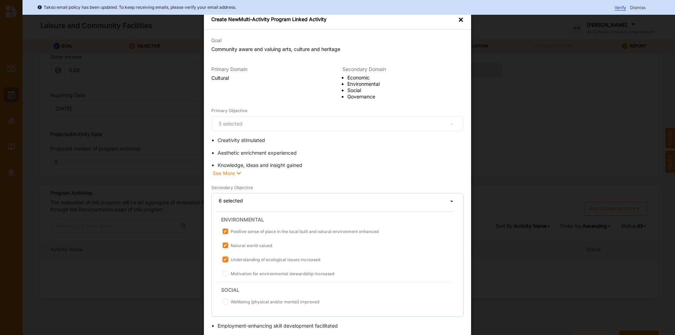
checkbox input "true"
click at [223, 275] on input "Motivation for environmental stewardship increased" at bounding box center [225, 274] width 6 height 6
checkbox input "true"
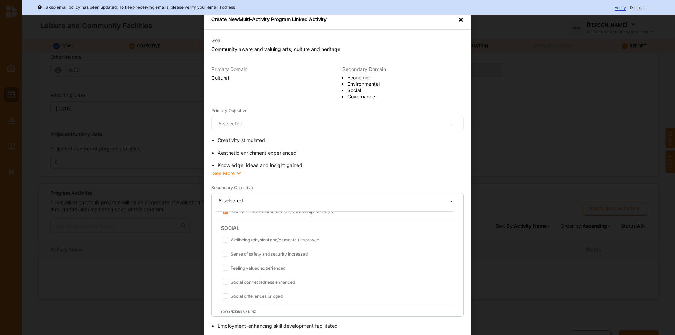
scroll to position [141, 0]
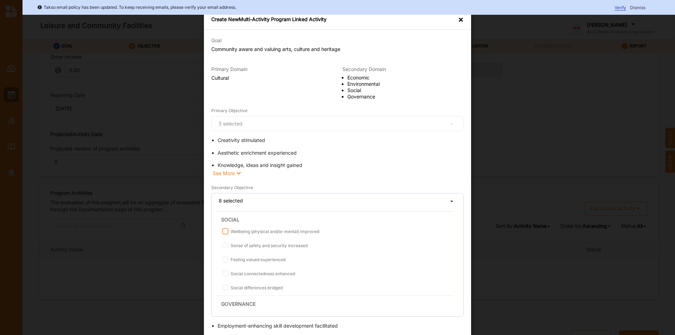
click at [226, 234] on input "Wellbeing (physical and/or mental) improved" at bounding box center [225, 231] width 6 height 6
checkbox input "true"
click at [223, 246] on input "Sense of safety and security increased" at bounding box center [225, 245] width 6 height 6
checkbox input "true"
click at [225, 261] on input "Feeling valued experienced" at bounding box center [225, 259] width 6 height 6
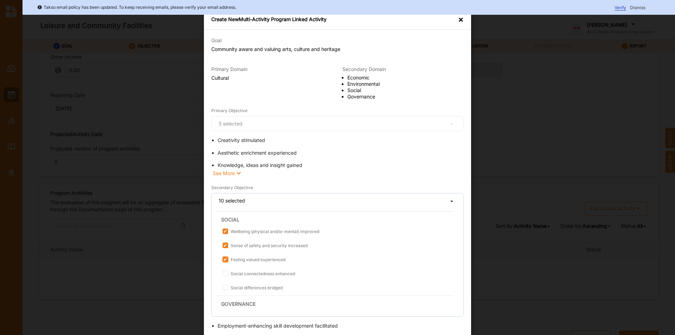
checkbox input "true"
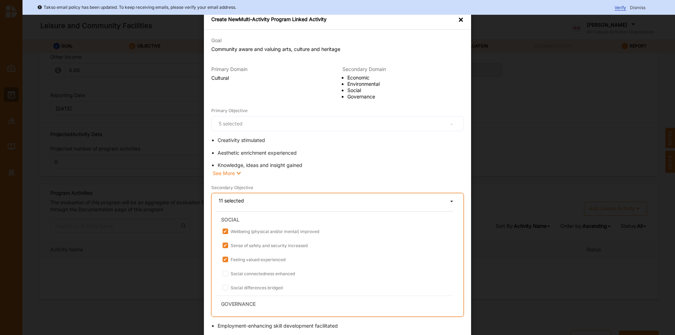
click at [227, 271] on label "Social connectedness enhanced" at bounding box center [258, 274] width 72 height 6
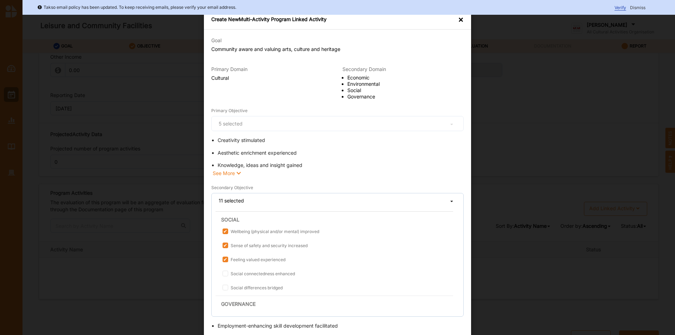
click at [227, 271] on input "Social connectedness enhanced" at bounding box center [225, 274] width 6 height 6
checkbox input "true"
drag, startPoint x: 224, startPoint y: 286, endPoint x: 243, endPoint y: 284, distance: 18.4
click at [225, 286] on input "Social differences bridged" at bounding box center [225, 288] width 6 height 6
checkbox input "true"
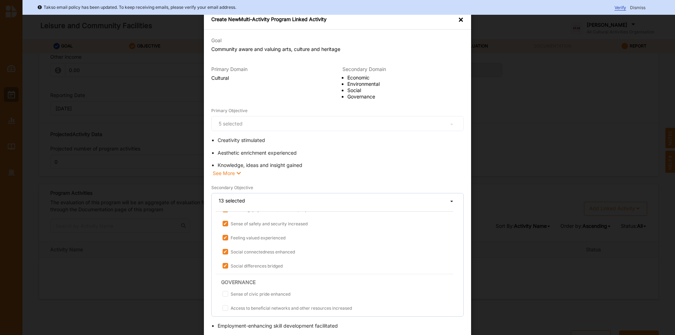
scroll to position [208, 0]
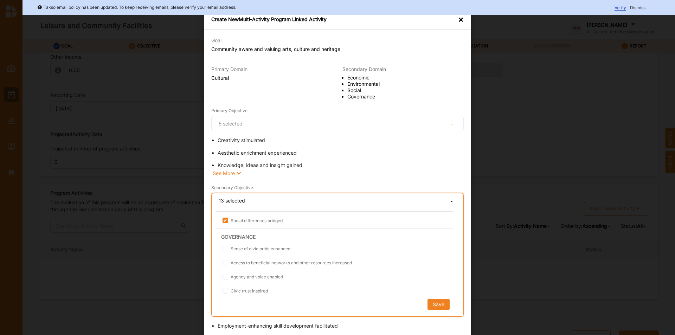
click at [226, 251] on label "Sense of civic pride enhanced" at bounding box center [256, 249] width 68 height 6
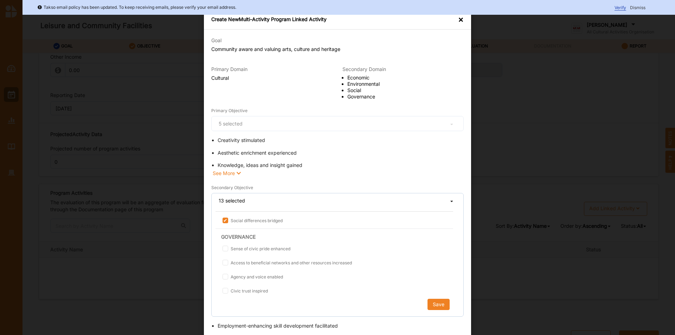
click at [226, 251] on input "Sense of civic pride enhanced" at bounding box center [225, 249] width 6 height 6
checkbox input "true"
click at [222, 263] on input "Access to beneficial networks and other resources increased" at bounding box center [225, 263] width 6 height 6
checkbox input "true"
click at [225, 274] on input "Agency and voice enabled" at bounding box center [225, 277] width 6 height 6
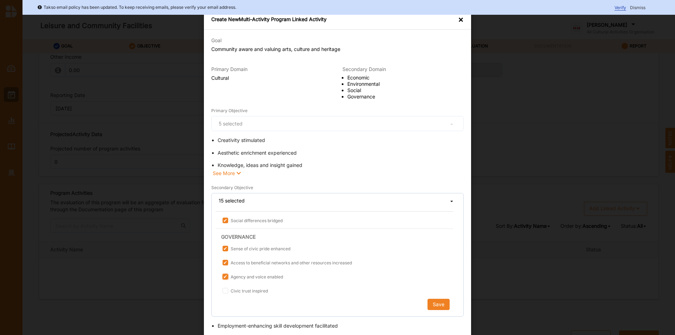
checkbox input "true"
click at [224, 289] on input "Civic trust inspired" at bounding box center [225, 291] width 6 height 6
checkbox input "true"
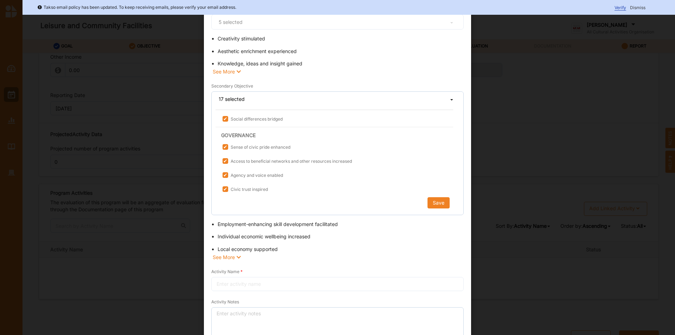
scroll to position [105, 0]
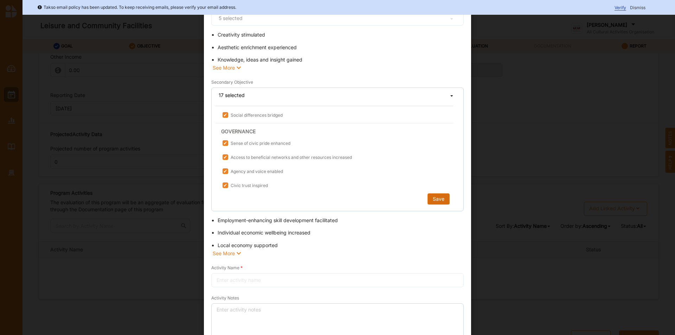
click at [435, 201] on button "Save" at bounding box center [438, 198] width 22 height 11
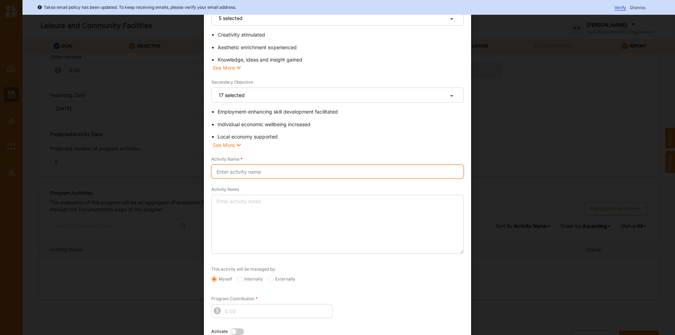
click at [248, 172] on input "Activity Name" at bounding box center [337, 171] width 252 height 14
type input "b"
type input "BAWC"
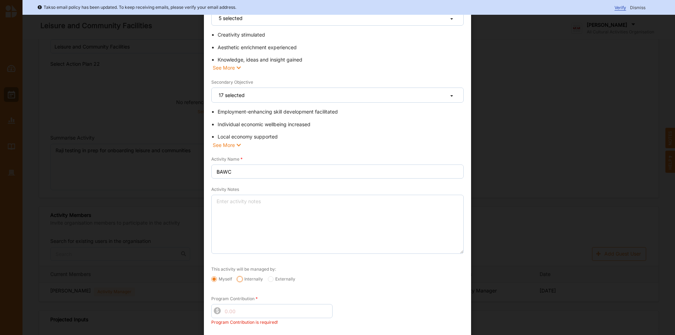
click at [240, 281] on input "Internally" at bounding box center [240, 279] width 6 height 6
radio input "true"
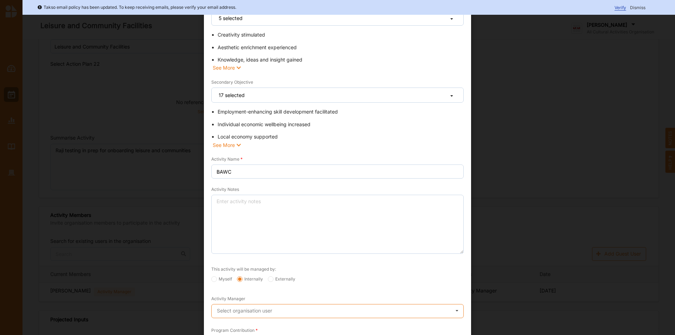
click at [274, 307] on input "text" at bounding box center [338, 311] width 252 height 14
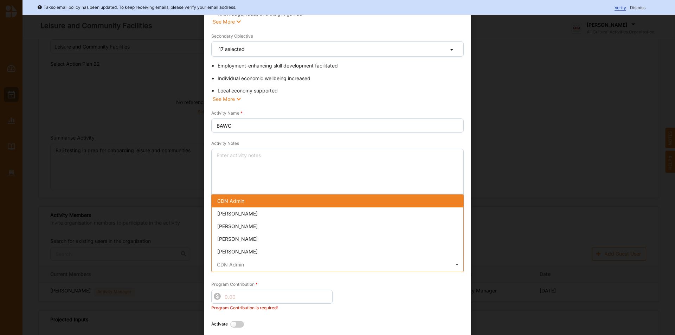
scroll to position [171, 0]
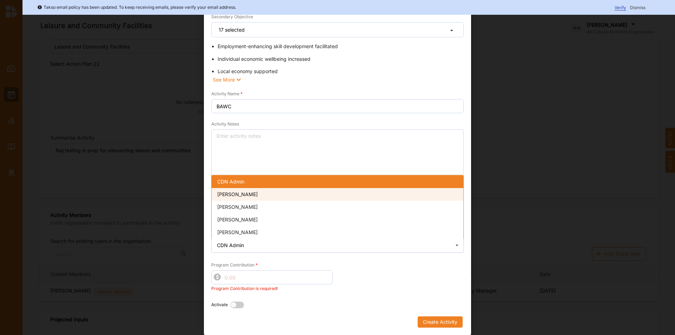
click at [242, 196] on span "[PERSON_NAME]" at bounding box center [237, 194] width 40 height 6
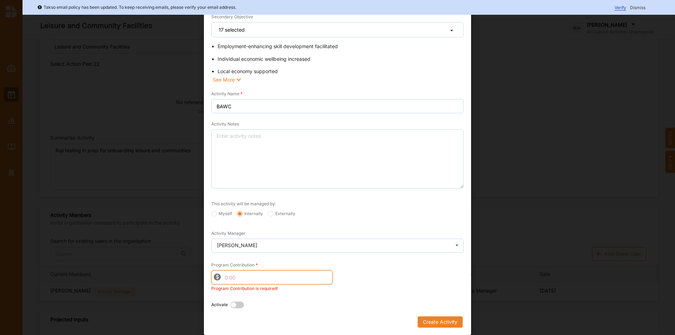
click at [287, 282] on input "Program Contribution" at bounding box center [271, 277] width 121 height 14
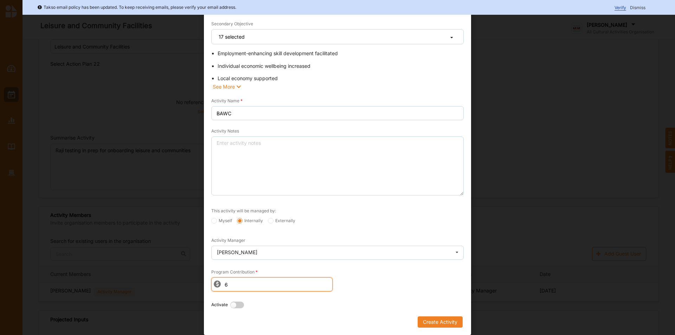
scroll to position [164, 0]
type input "6000000"
click at [301, 293] on div "Program Contribution 6000000" at bounding box center [271, 279] width 131 height 37
click at [232, 307] on label at bounding box center [238, 304] width 17 height 7
radio input "true"
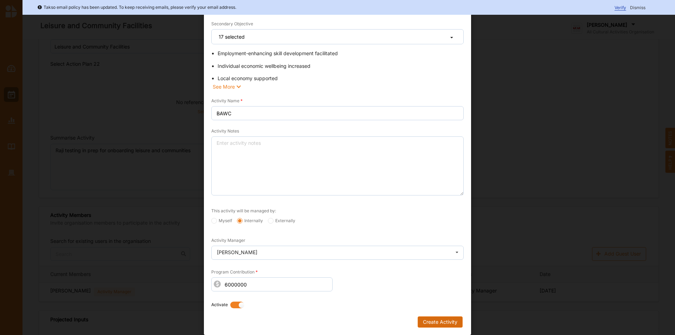
click at [456, 324] on button "Create Activity" at bounding box center [439, 321] width 45 height 11
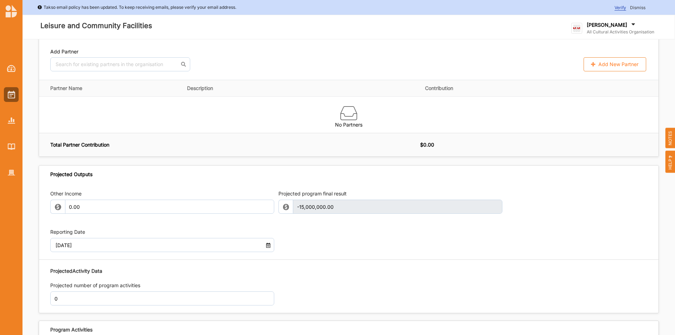
scroll to position [394, 0]
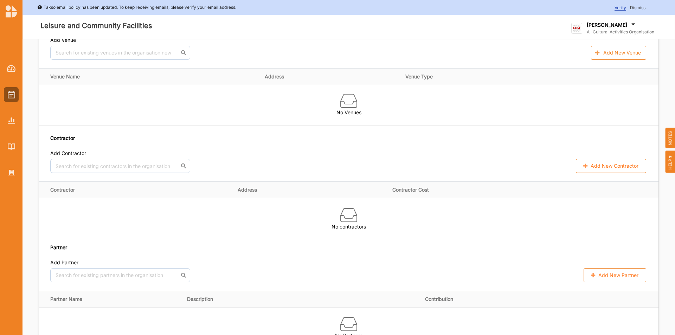
click at [625, 20] on div "[PERSON_NAME] All Cultural Activities Organisation All Cultural Ac... User Prof…" at bounding box center [618, 27] width 94 height 20
click at [611, 100] on div "Log Out" at bounding box center [605, 102] width 56 height 6
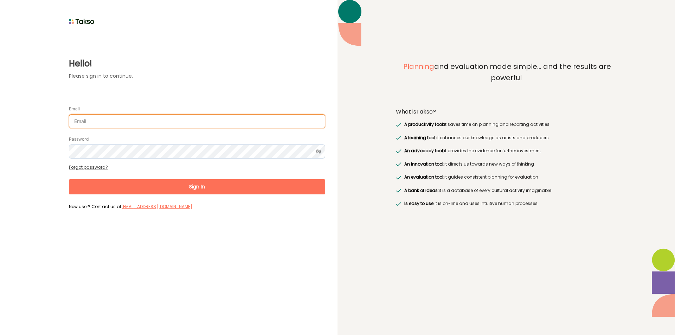
click at [199, 122] on input "Email" at bounding box center [197, 121] width 256 height 14
type input "[PERSON_NAME][EMAIL_ADDRESS][DOMAIN_NAME]"
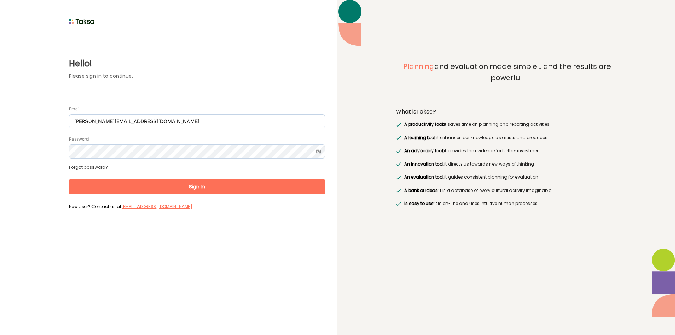
click at [128, 159] on form "Email [PERSON_NAME][EMAIL_ADDRESS][DOMAIN_NAME] Password Forgot password? Sign …" at bounding box center [197, 154] width 256 height 113
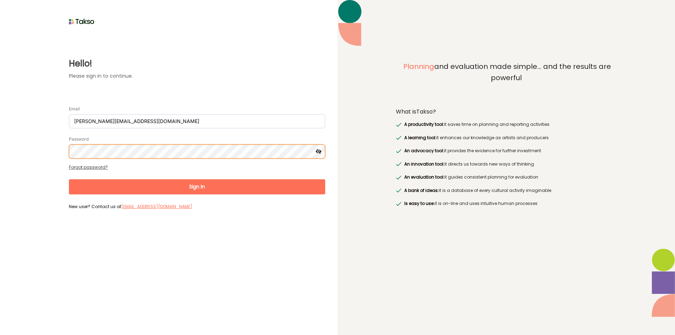
click at [69, 179] on button "Sign In" at bounding box center [197, 186] width 256 height 15
